Goal: Information Seeking & Learning: Learn about a topic

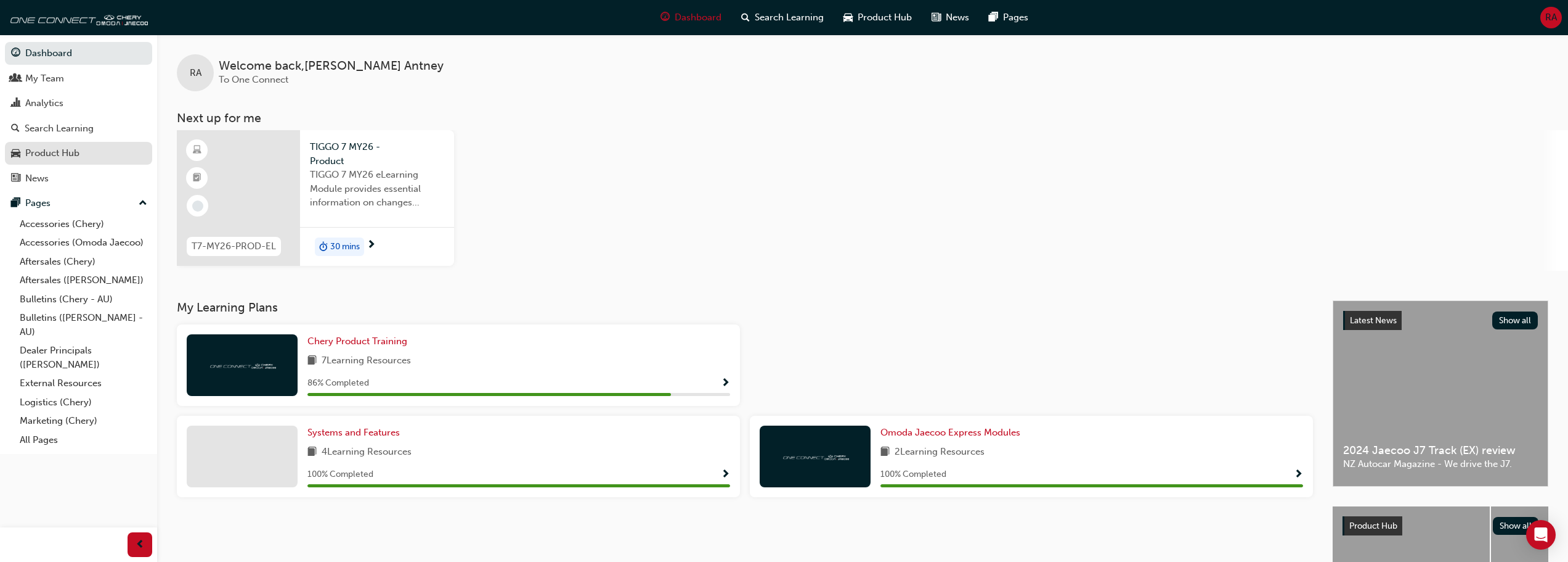
click at [99, 160] on div "Product Hub" at bounding box center [78, 153] width 135 height 15
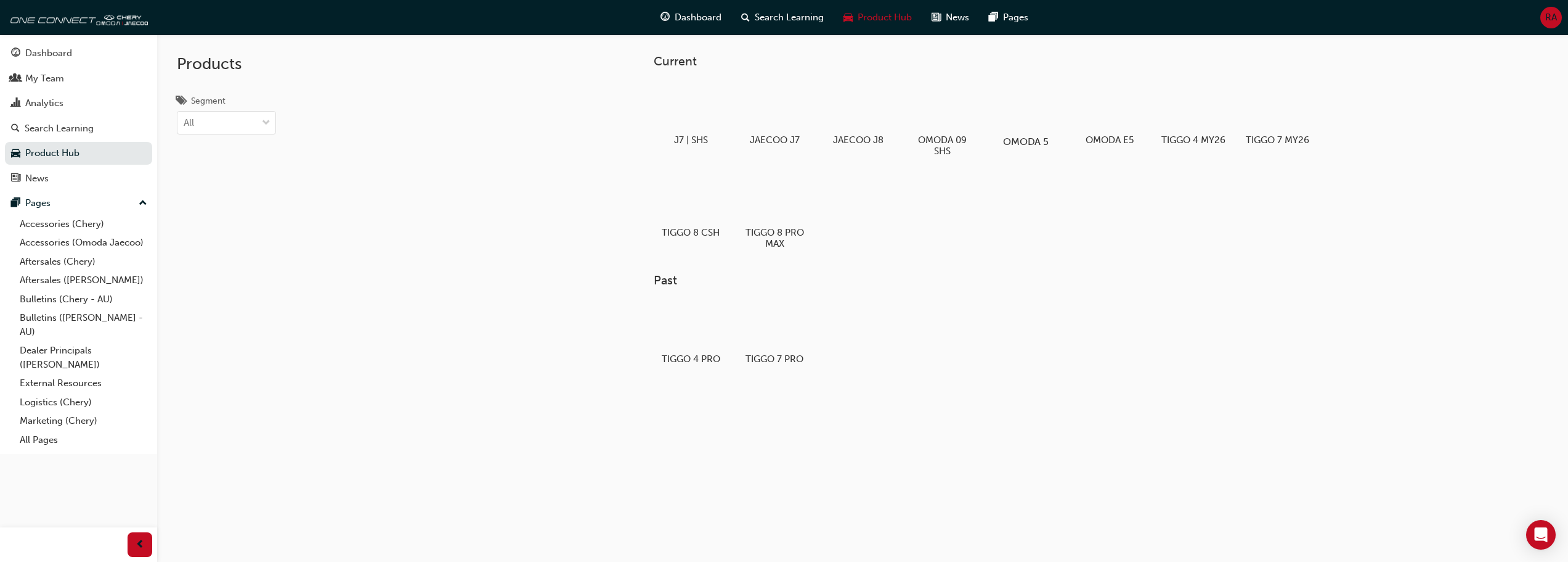
click at [1031, 116] on div at bounding box center [1026, 106] width 69 height 50
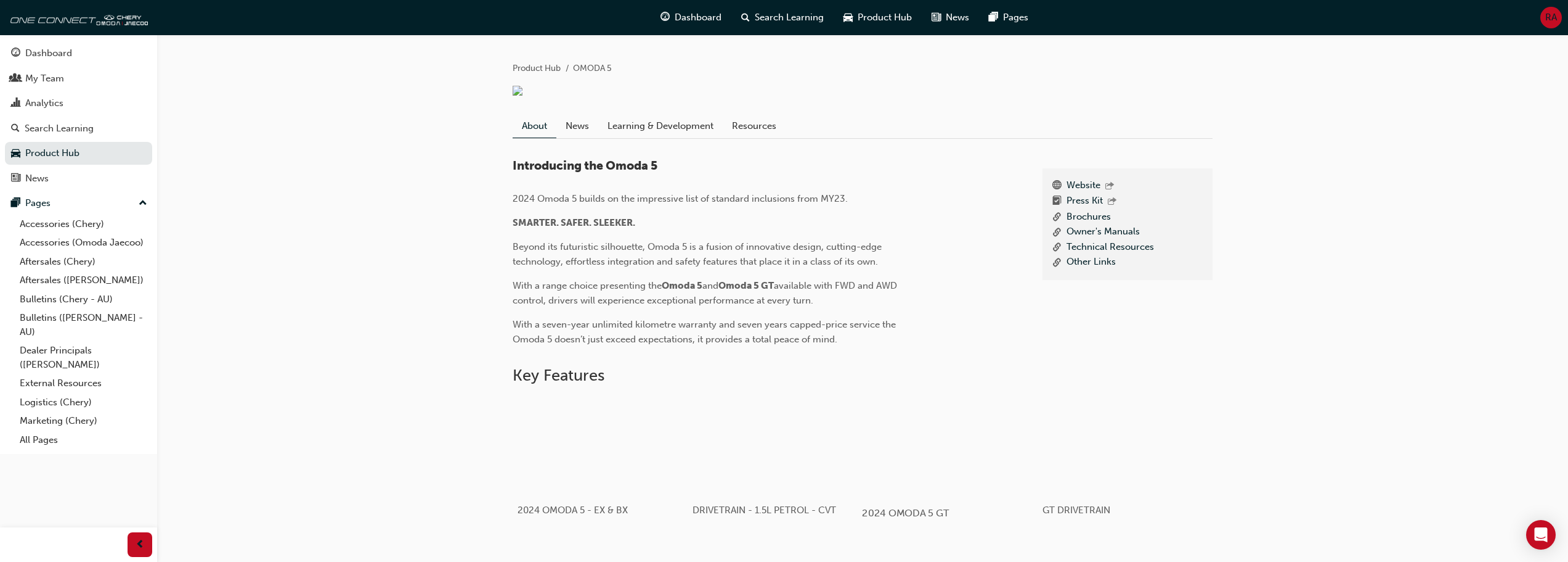
scroll to position [216, 0]
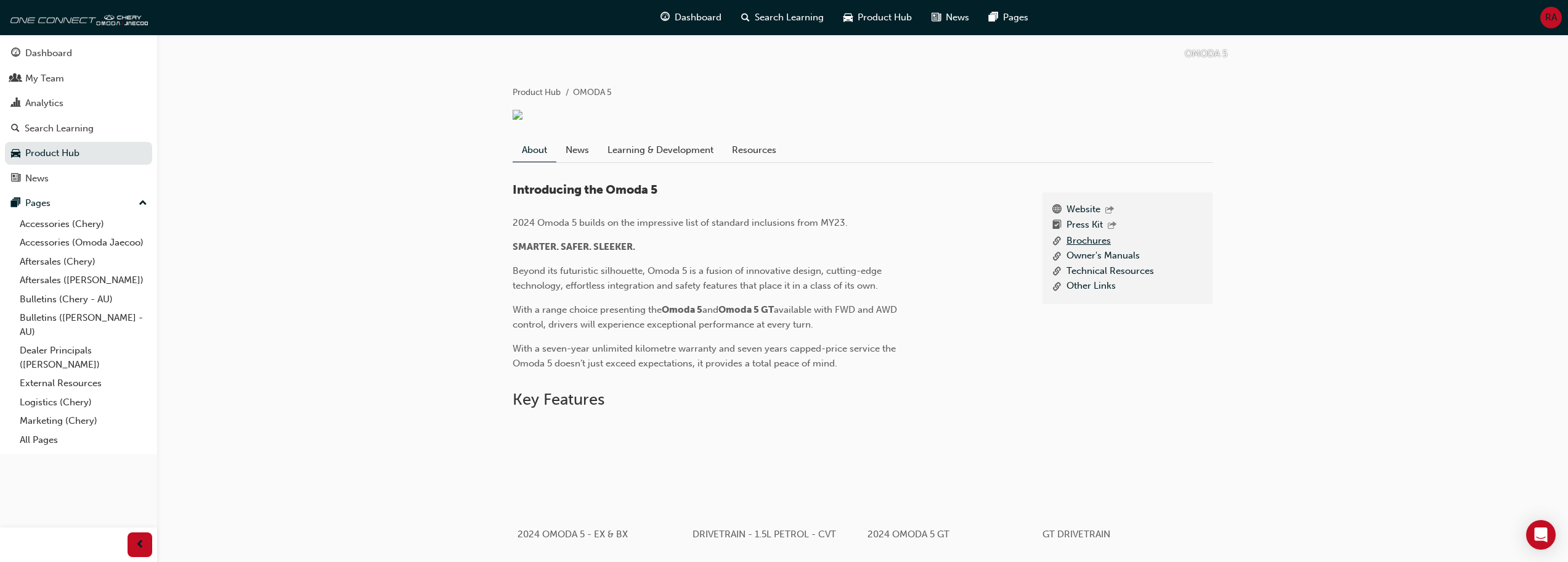
click at [1096, 249] on link "Brochures" at bounding box center [1088, 241] width 44 height 15
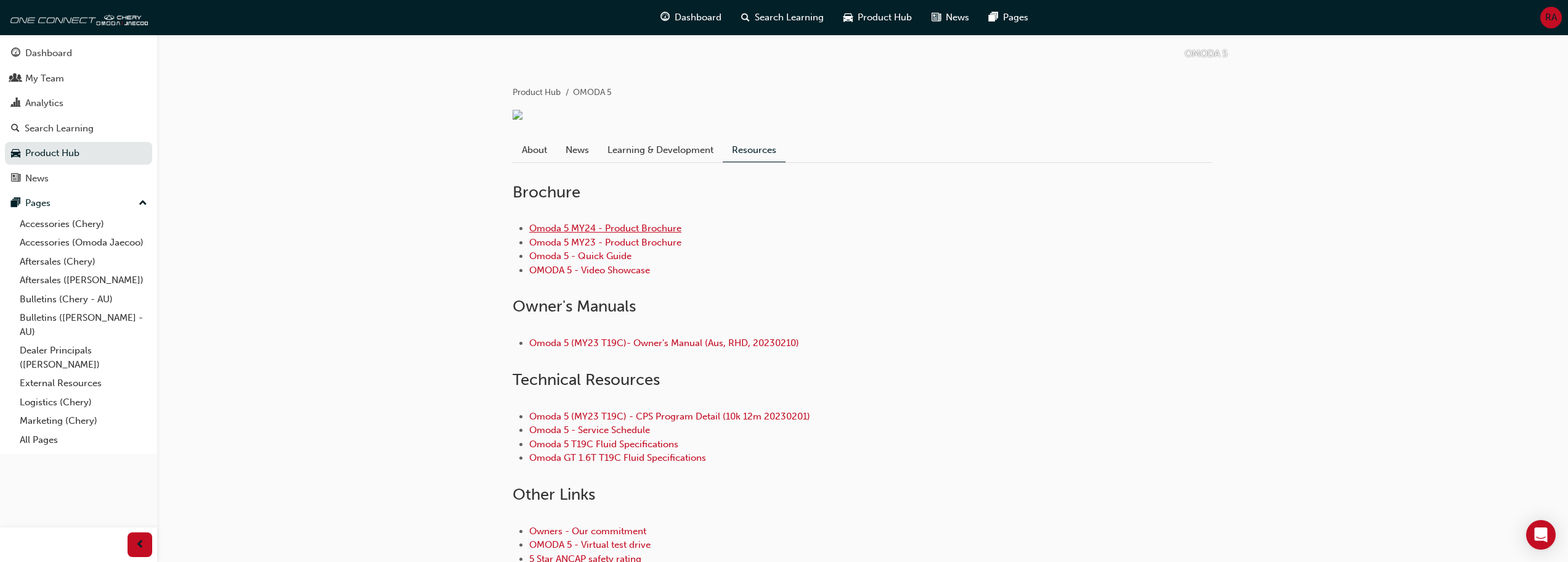
click at [636, 233] on link "Omoda 5 MY24 - Product Brochure" at bounding box center [605, 228] width 152 height 11
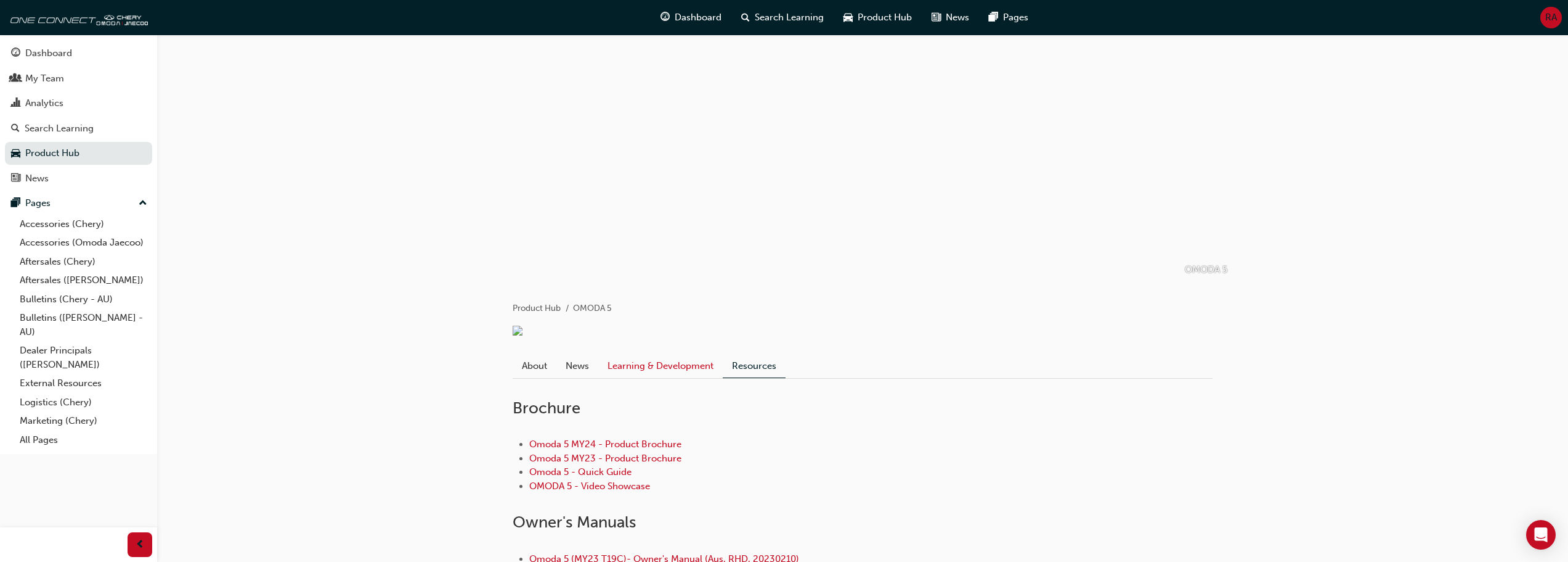
click at [666, 376] on link "Learning & Development" at bounding box center [660, 365] width 124 height 24
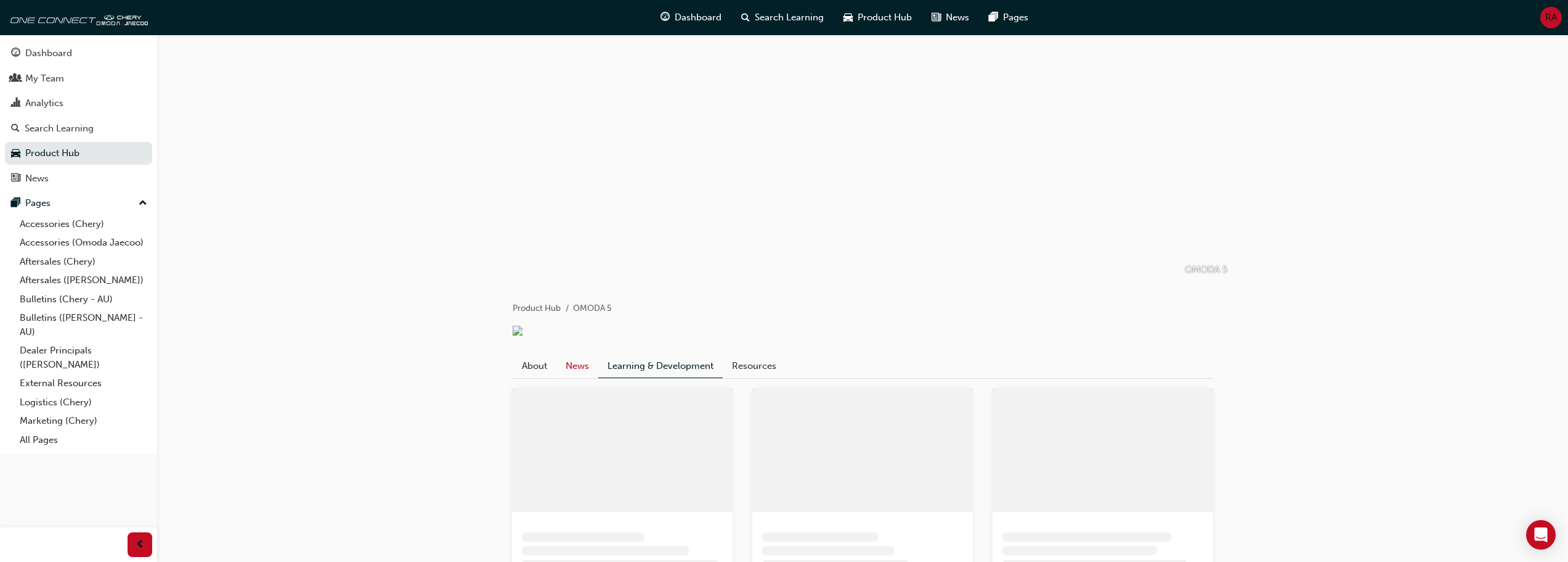
click at [565, 377] on link "News" at bounding box center [577, 365] width 42 height 24
click at [537, 378] on link "About" at bounding box center [540, 365] width 44 height 24
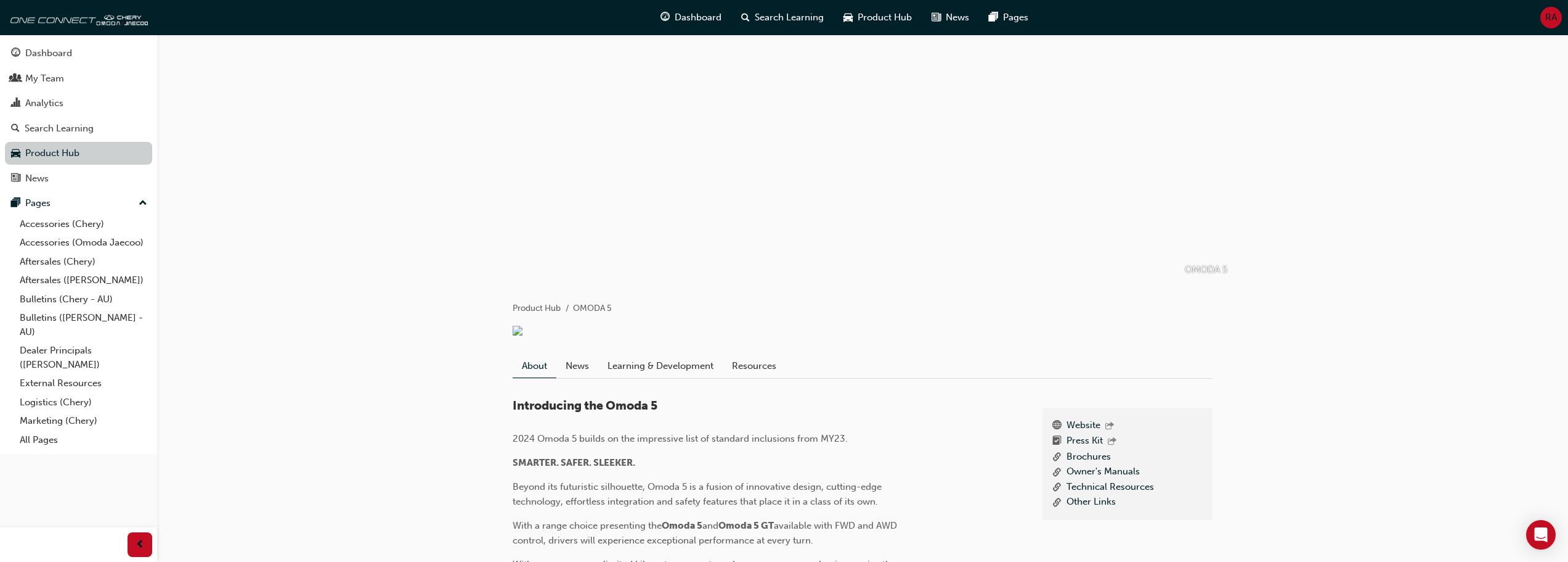
click at [61, 154] on link "Product Hub" at bounding box center [78, 153] width 147 height 23
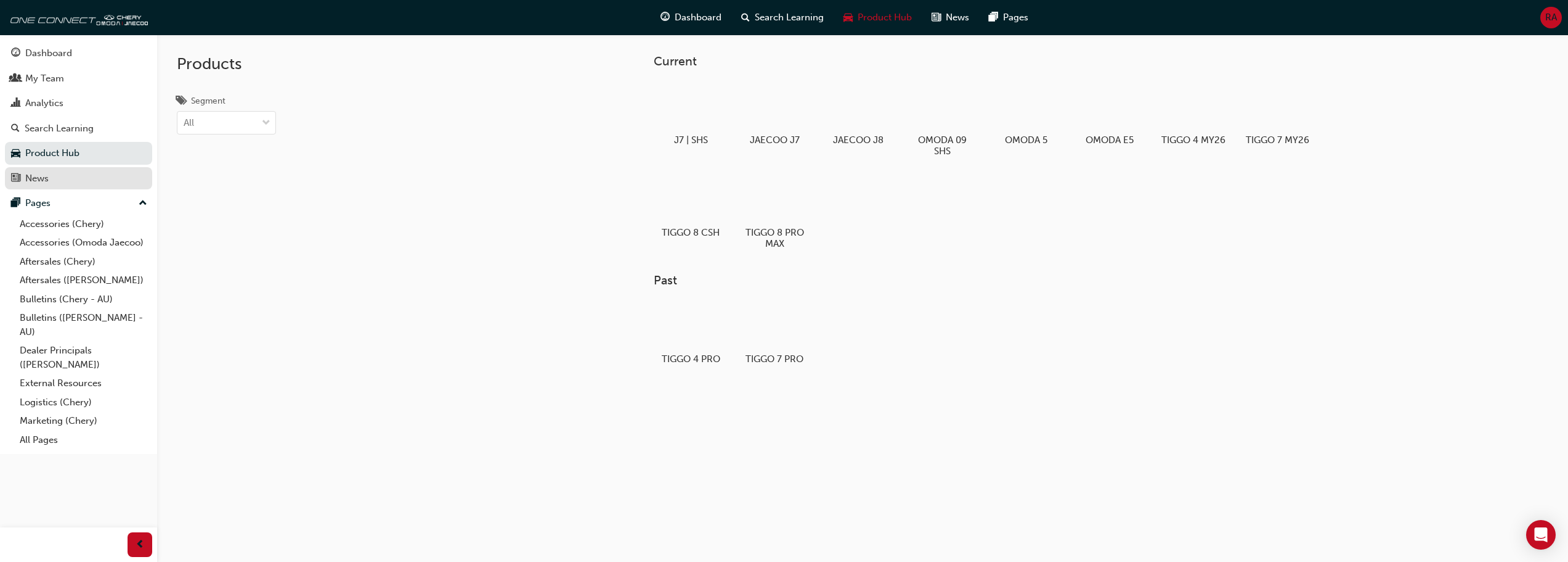
click at [43, 184] on div "News" at bounding box center [36, 178] width 24 height 14
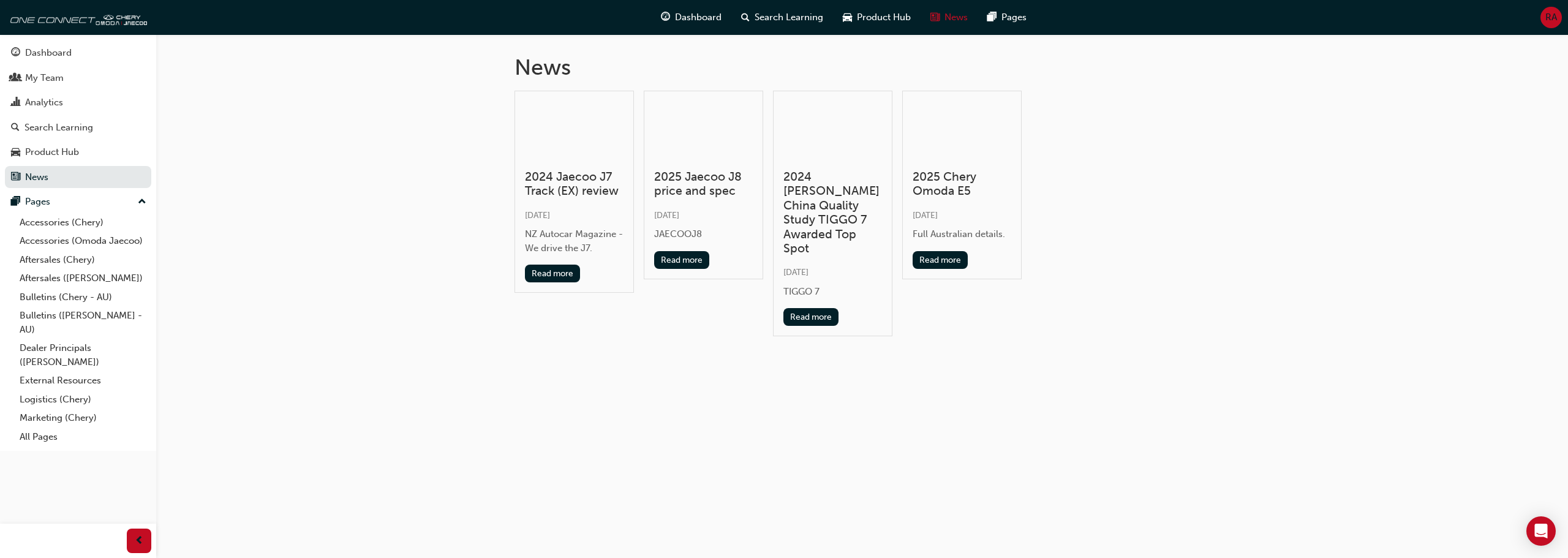
click at [52, 164] on button "Dashboard My Team Analytics Search Learning Product Hub News Pages" at bounding box center [78, 114] width 146 height 151
click at [60, 127] on div "Search Learning" at bounding box center [59, 127] width 68 height 14
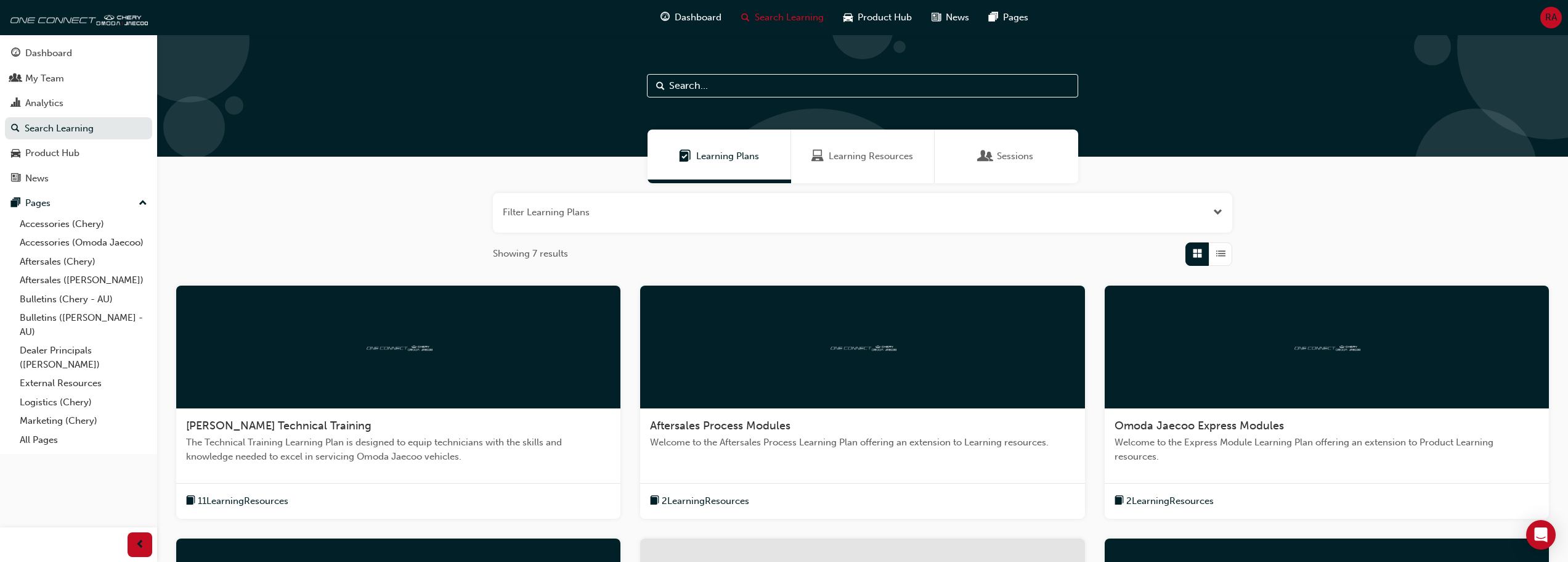
click at [711, 84] on input "text" at bounding box center [862, 85] width 431 height 24
type input "fx"
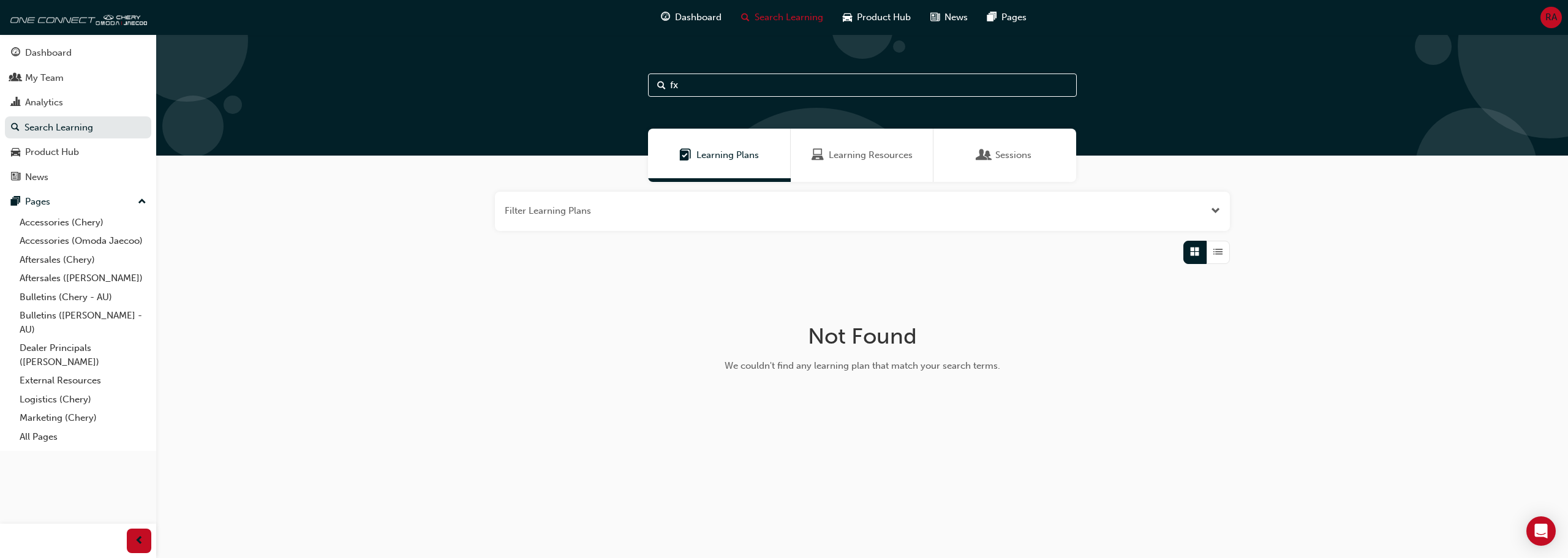
click at [877, 161] on span "Learning Resources" at bounding box center [871, 155] width 84 height 14
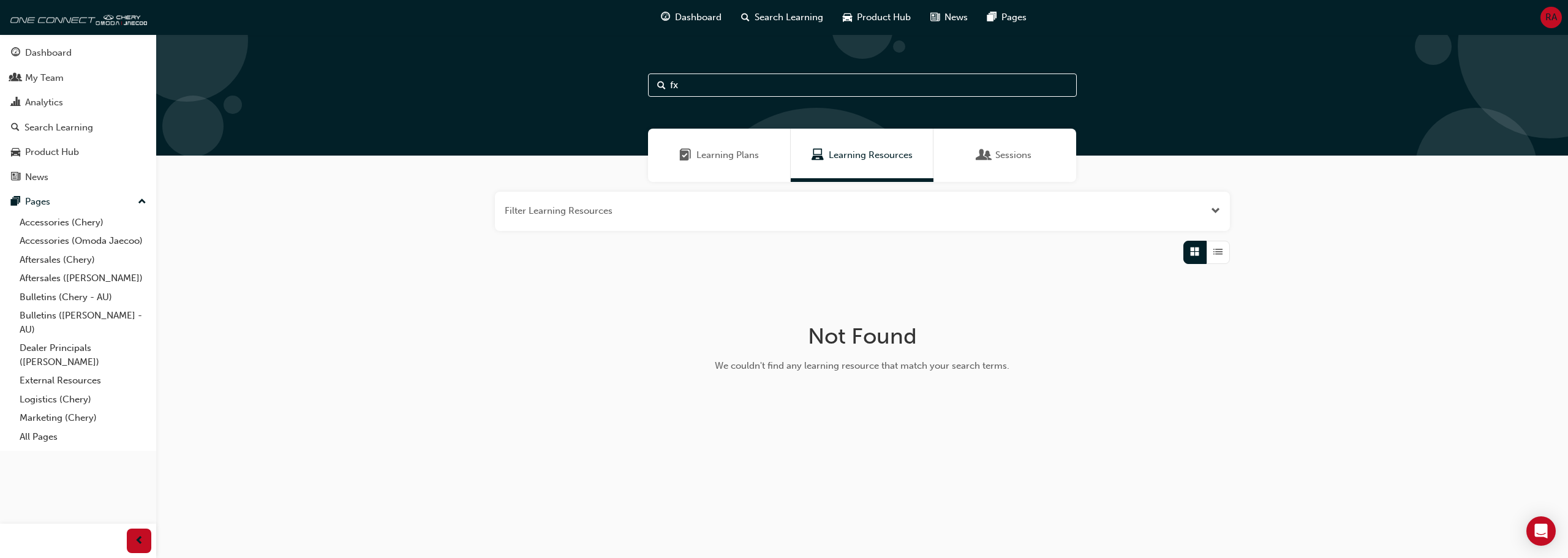
click at [971, 146] on div "Sessions" at bounding box center [1005, 155] width 142 height 53
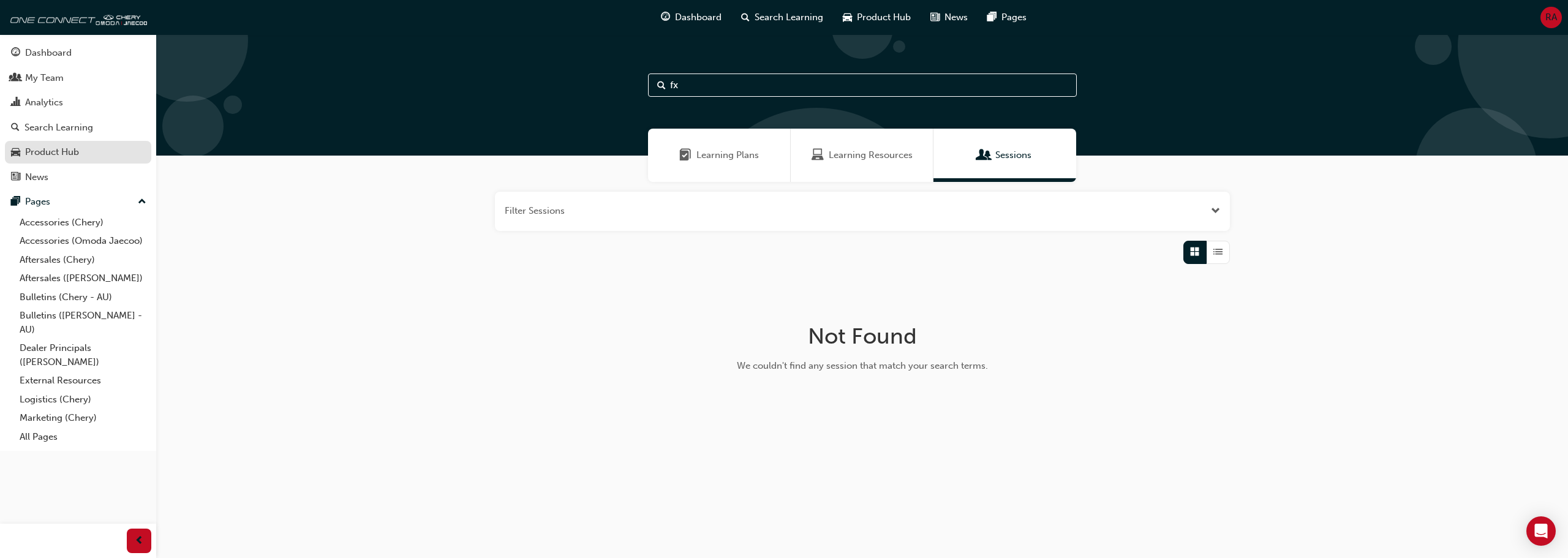
click at [52, 150] on div "Product Hub" at bounding box center [51, 152] width 54 height 14
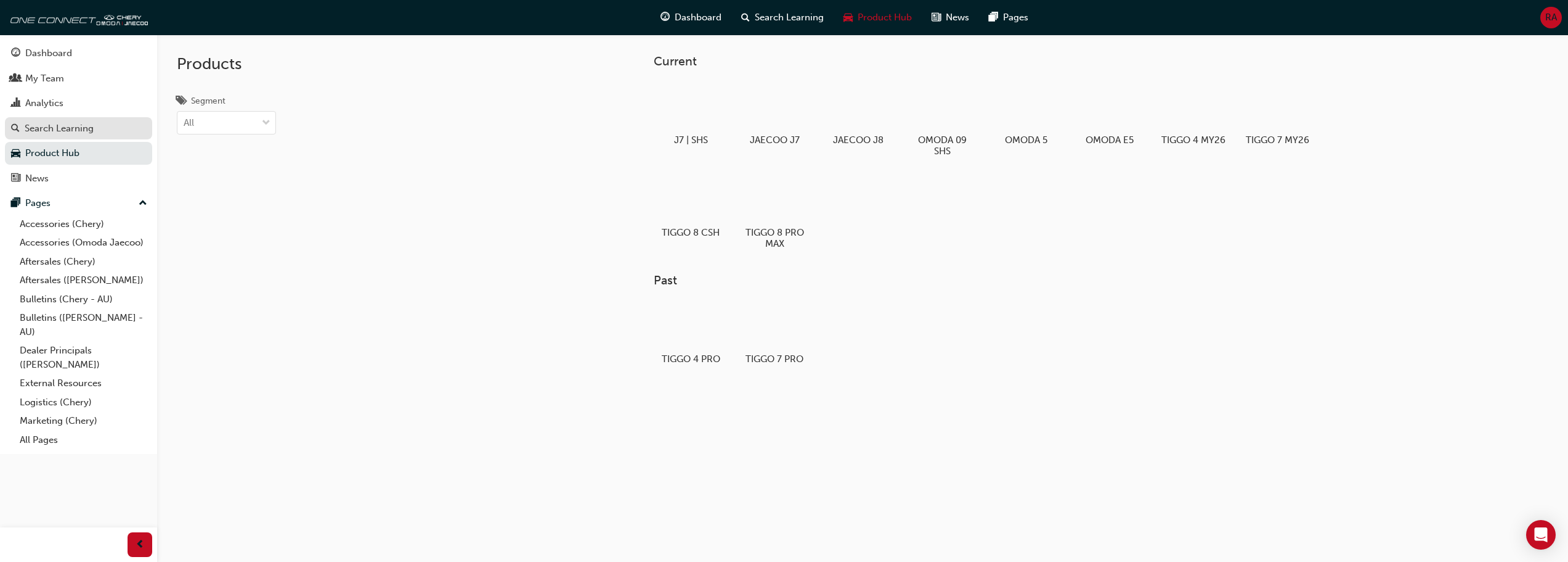
click at [66, 128] on div "Search Learning" at bounding box center [59, 128] width 69 height 14
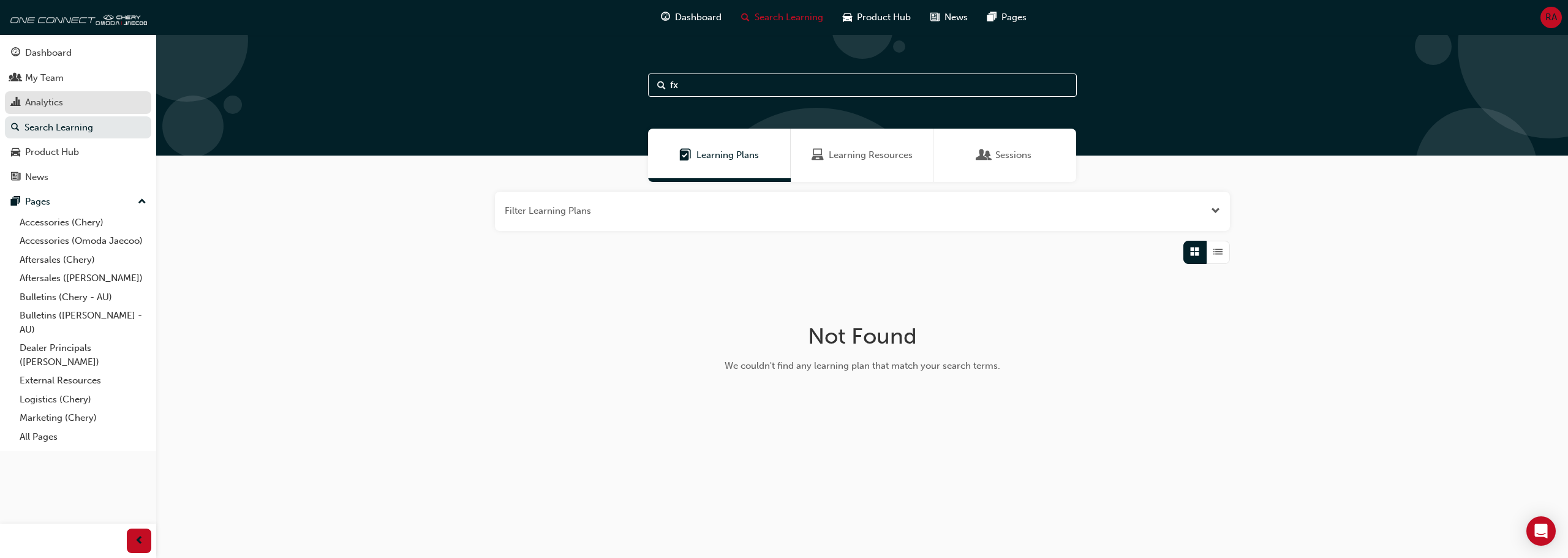
click at [63, 99] on div "Analytics" at bounding box center [44, 102] width 38 height 14
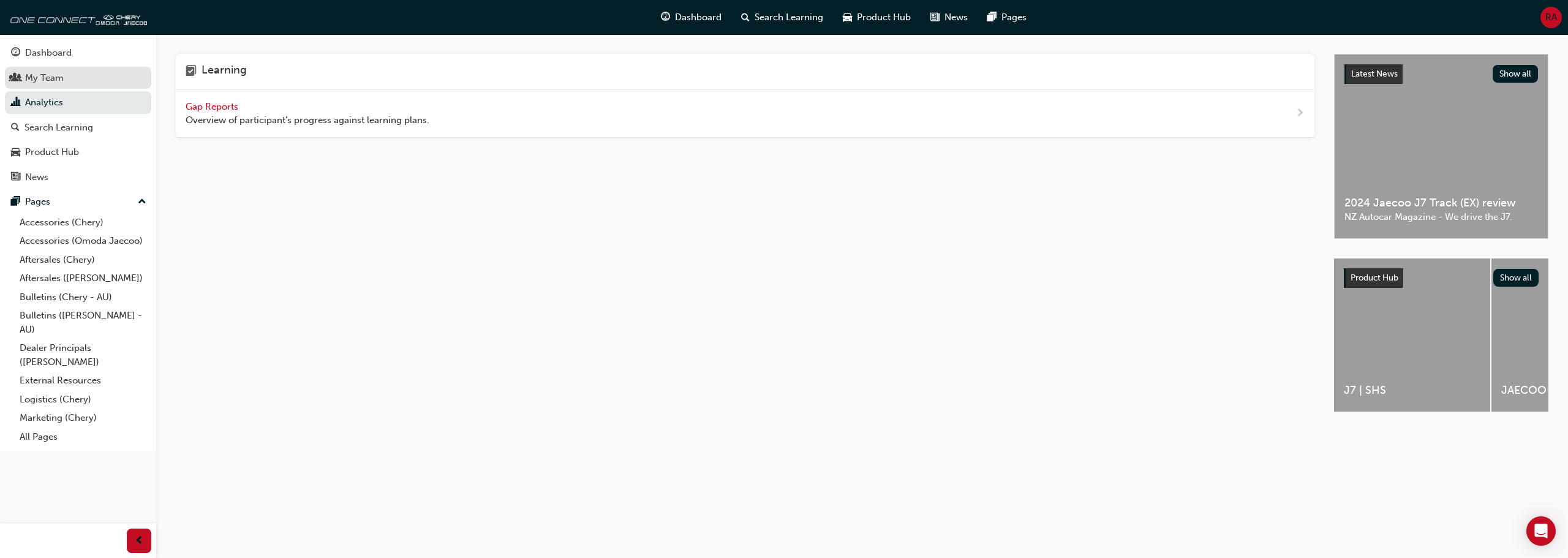
click at [60, 77] on div "My Team" at bounding box center [44, 78] width 39 height 14
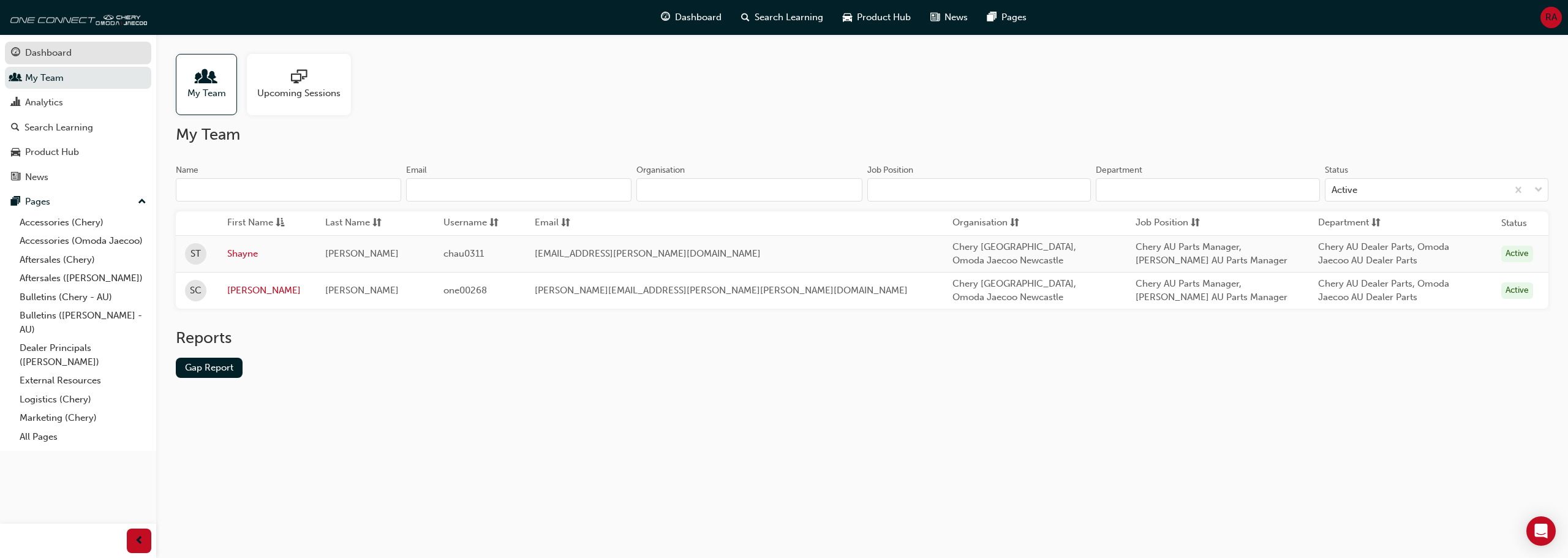
click at [70, 59] on div "Dashboard" at bounding box center [47, 52] width 47 height 14
